Goal: Task Accomplishment & Management: Use online tool/utility

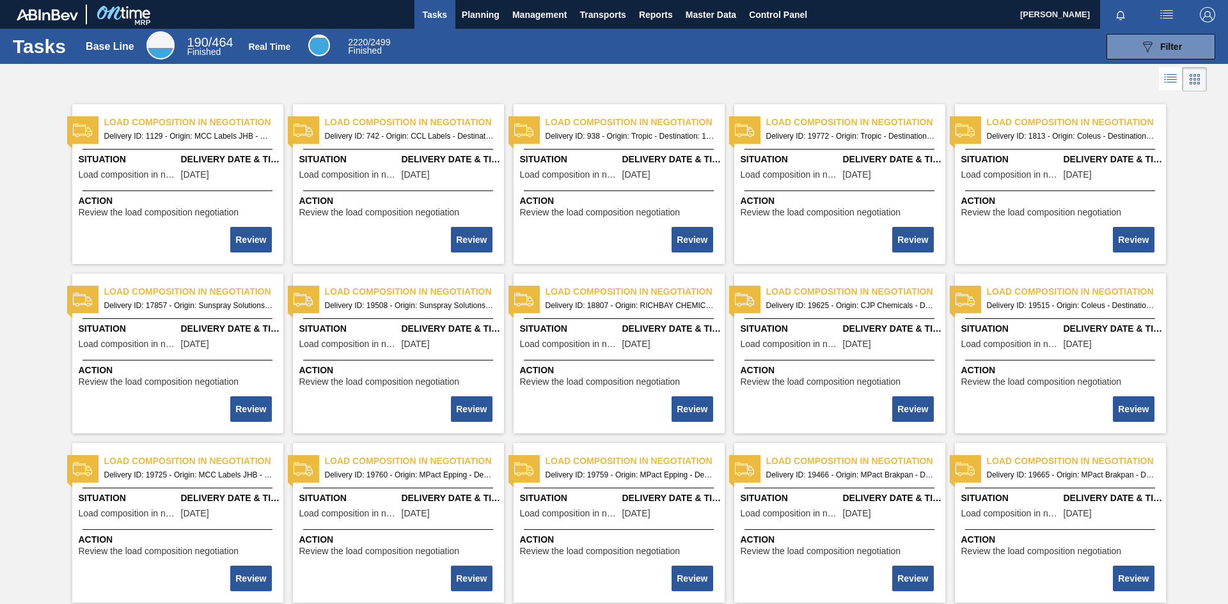
click at [1195, 24] on button "button" at bounding box center [1207, 14] width 41 height 29
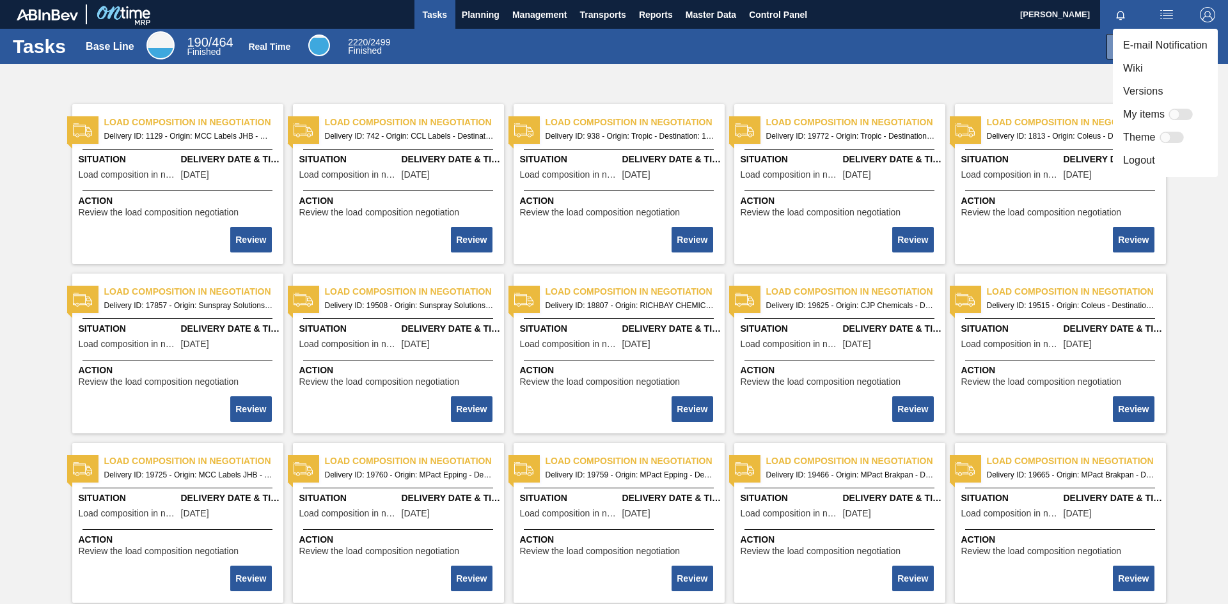
click at [1149, 91] on li "Versions" at bounding box center [1165, 91] width 105 height 23
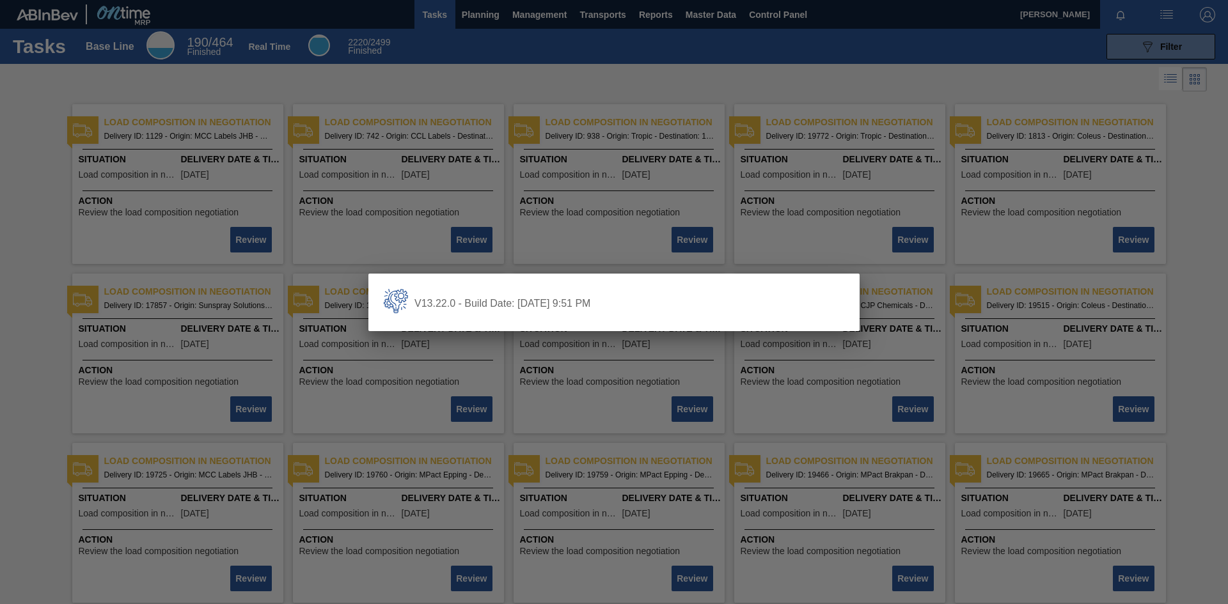
click at [764, 87] on div at bounding box center [614, 302] width 1228 height 604
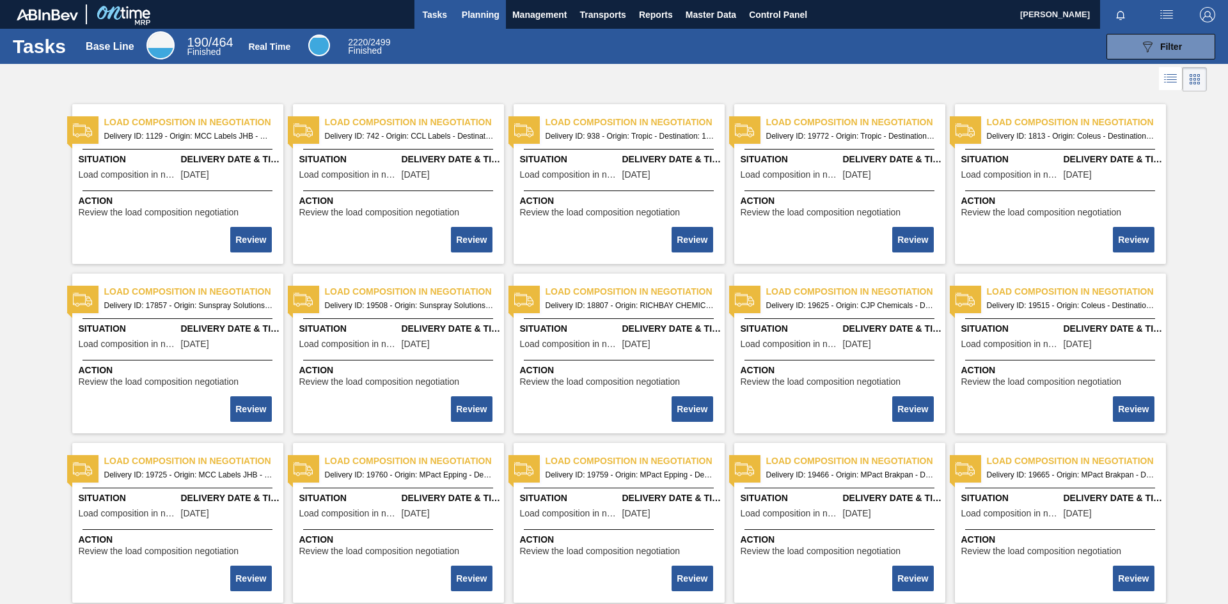
click at [500, 25] on button "Planning" at bounding box center [480, 14] width 51 height 29
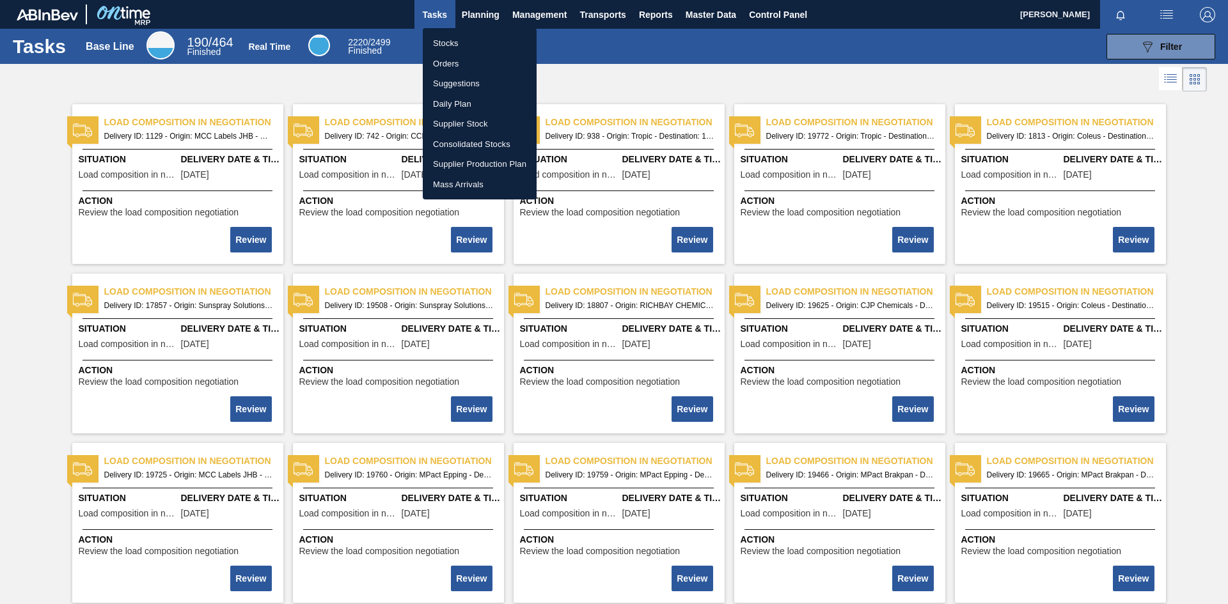
click at [478, 57] on li "Orders" at bounding box center [480, 64] width 114 height 20
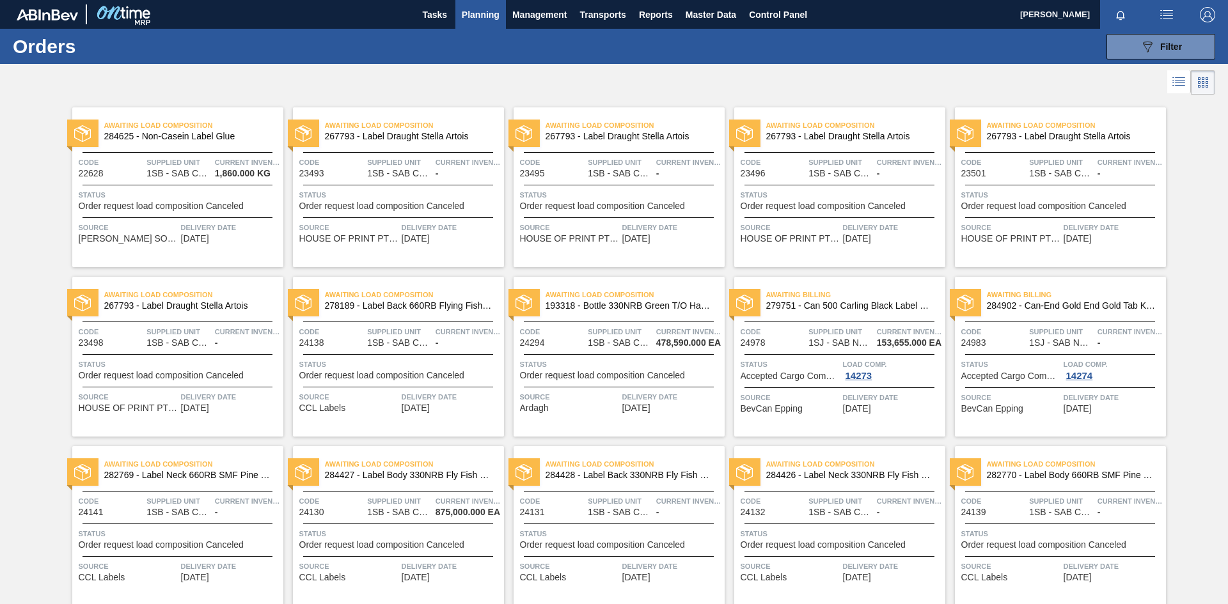
click at [550, 115] on div "Awaiting Load Composition 267793 - Label Draught Stella Artois Code 23495 Suppl…" at bounding box center [619, 187] width 211 height 160
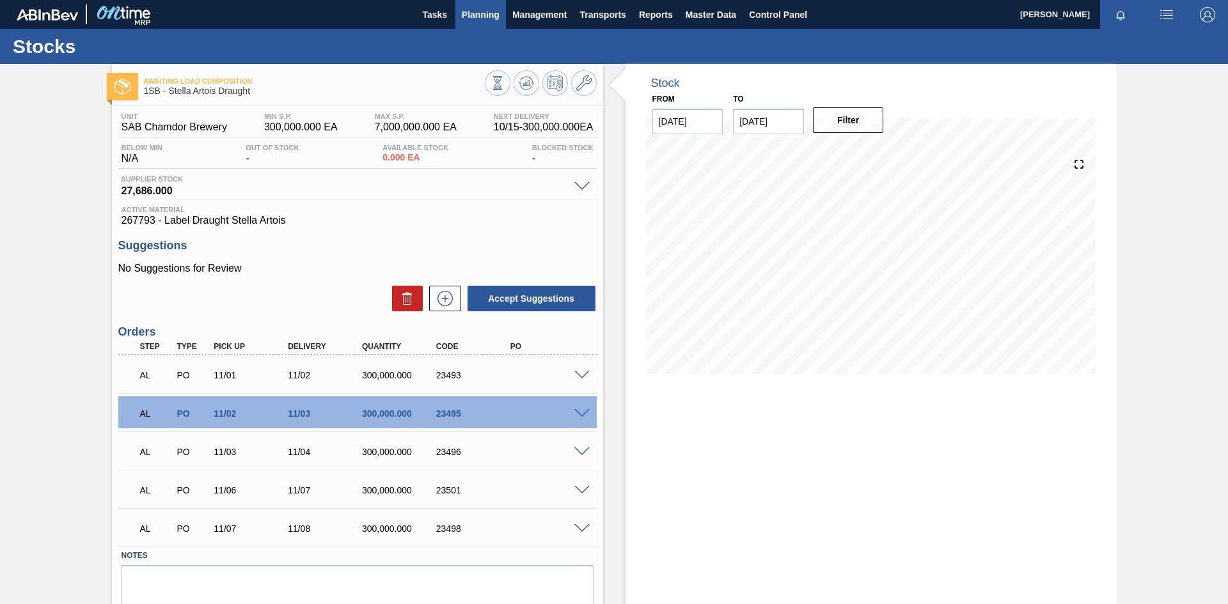
click at [491, 17] on span "Planning" at bounding box center [481, 14] width 38 height 15
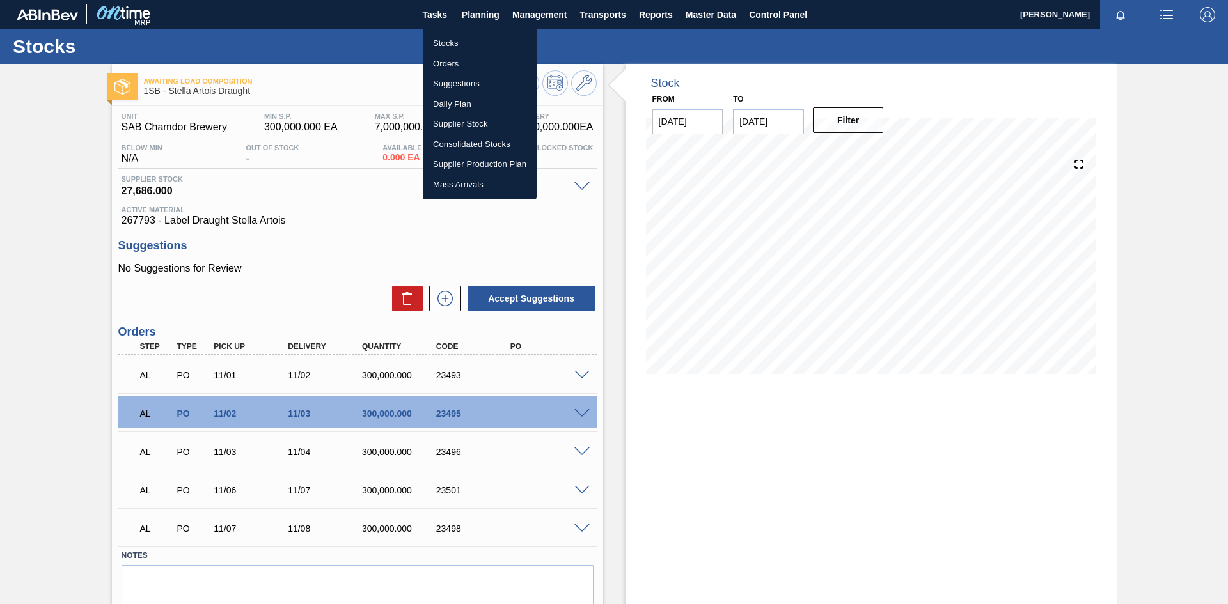
click at [471, 49] on li "Stocks" at bounding box center [480, 43] width 114 height 20
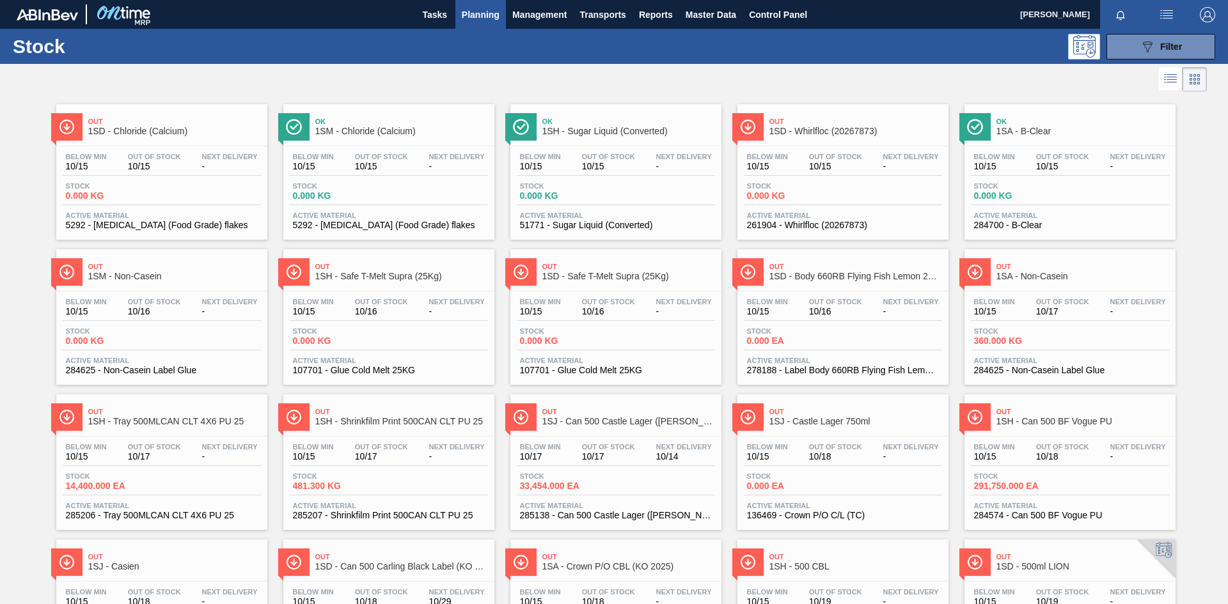
click at [1205, 20] on img "button" at bounding box center [1207, 14] width 15 height 15
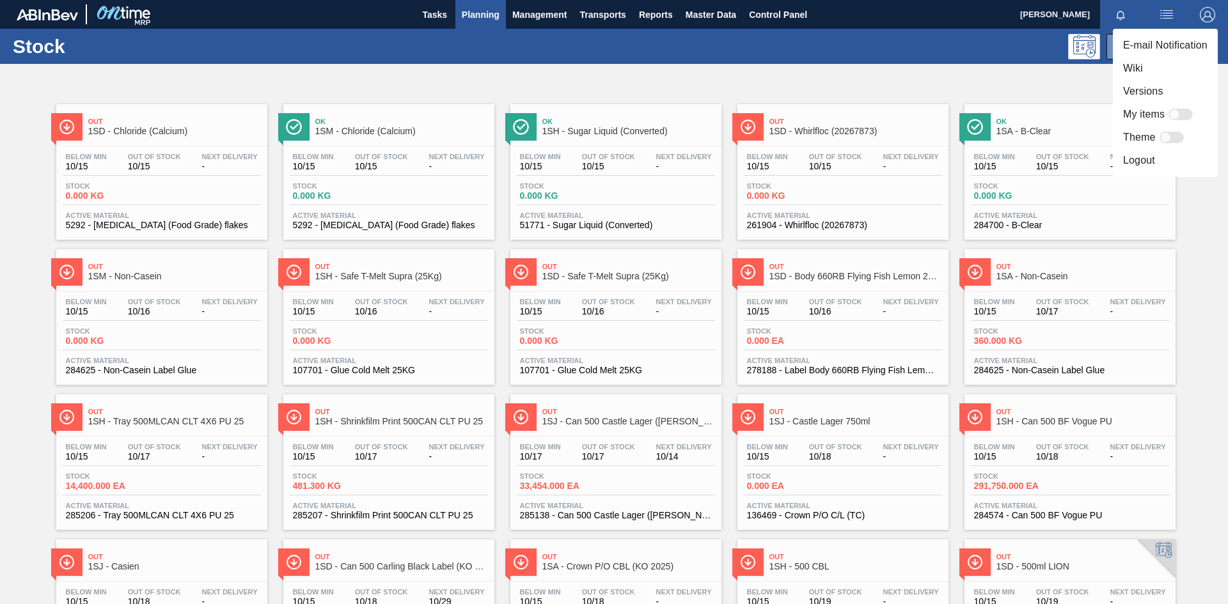
click at [1154, 88] on li "Versions" at bounding box center [1165, 91] width 105 height 23
